Goal: Information Seeking & Learning: Learn about a topic

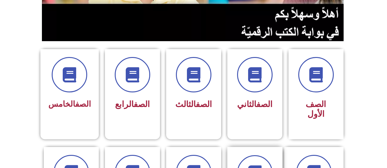
scroll to position [153, 0]
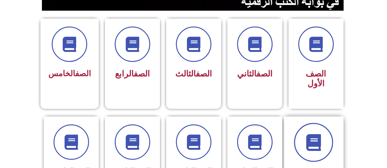
click at [316, 147] on span at bounding box center [313, 142] width 39 height 39
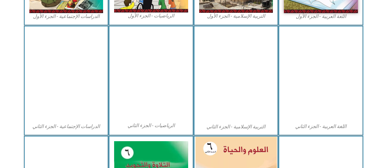
scroll to position [306, 0]
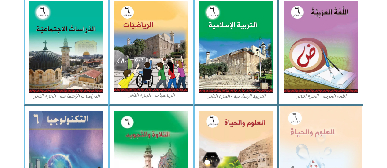
click at [318, 141] on img at bounding box center [320, 155] width 81 height 99
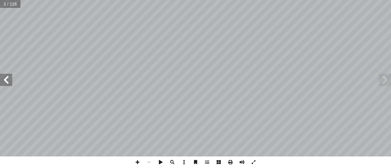
click at [6, 80] on span at bounding box center [6, 80] width 12 height 12
drag, startPoint x: 6, startPoint y: 80, endPoint x: 3, endPoint y: 79, distance: 3.3
click at [4, 79] on span at bounding box center [6, 80] width 12 height 12
drag, startPoint x: 3, startPoint y: 82, endPoint x: 3, endPoint y: 78, distance: 4.0
click at [3, 78] on span at bounding box center [6, 80] width 12 height 12
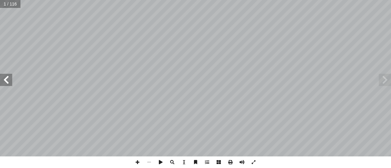
click at [0, 71] on div "العلوم والحياة [PERSON_NAME] أ ا ّ فريق الـت بو هلال أ . سناء � أ � ) ً قا ّ لب…" at bounding box center [195, 78] width 391 height 157
click at [3, 81] on span at bounding box center [6, 80] width 12 height 12
click at [7, 79] on span at bounding box center [6, 80] width 12 height 12
click at [9, 78] on span at bounding box center [6, 80] width 12 height 12
click at [8, 92] on div "العلوم والحياة [PERSON_NAME] أ ا ّ فريق الـت بو هلال أ . سناء � أ � ) ً قا ّ لب…" at bounding box center [195, 78] width 391 height 157
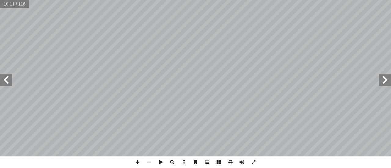
click at [3, 79] on span at bounding box center [6, 80] width 12 height 12
click at [4, 78] on span at bounding box center [6, 80] width 12 height 12
click at [138, 161] on span at bounding box center [138, 163] width 12 height 12
click at [6, 81] on span at bounding box center [6, 80] width 12 height 12
click at [233, 159] on div "١ 2 تية آ ل� � لفيروسات � ِ حد أ ل� ً لمجموعة، نموذجا � عاون مع زملائي في ّ ، ب…" at bounding box center [195, 84] width 391 height 168
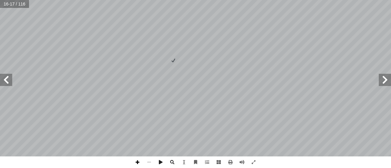
click at [135, 162] on span at bounding box center [138, 163] width 12 height 12
